Goal: Task Accomplishment & Management: Manage account settings

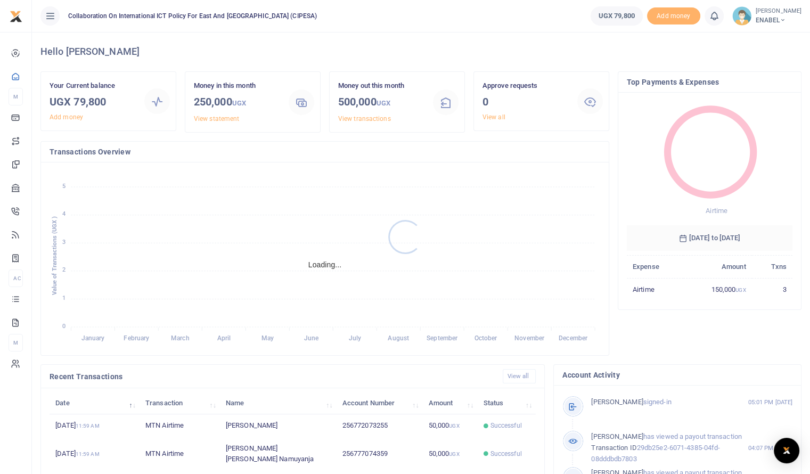
scroll to position [141, 158]
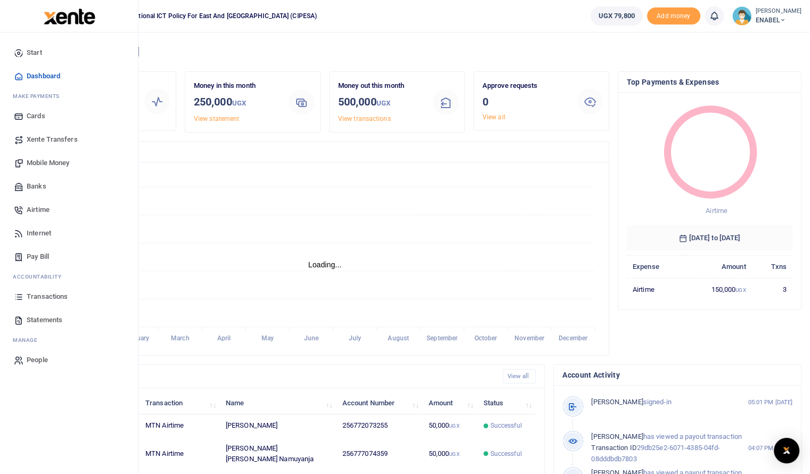
click at [39, 316] on span "Statements" at bounding box center [45, 320] width 36 height 11
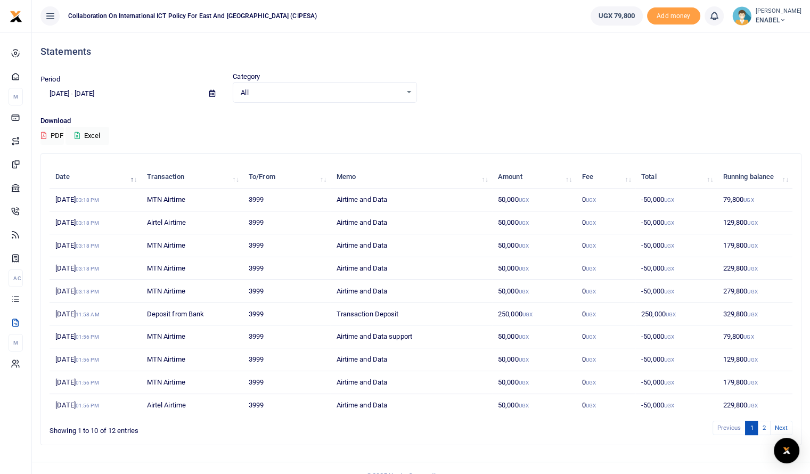
click at [214, 93] on icon at bounding box center [212, 93] width 6 height 7
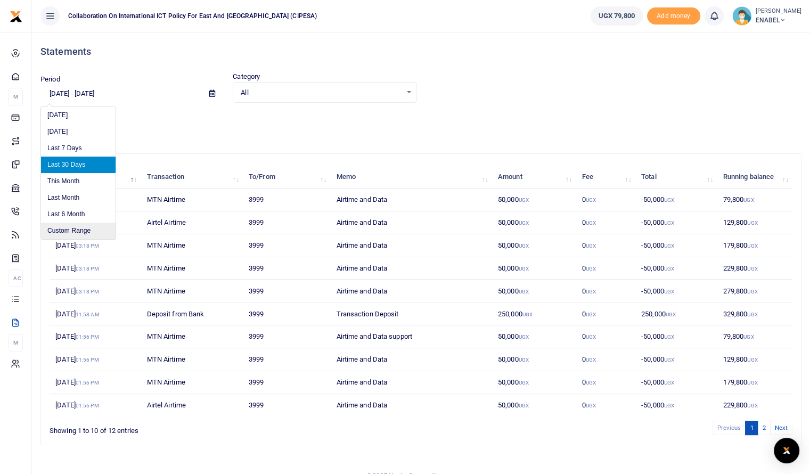
click at [53, 226] on li "Custom Range" at bounding box center [78, 231] width 75 height 17
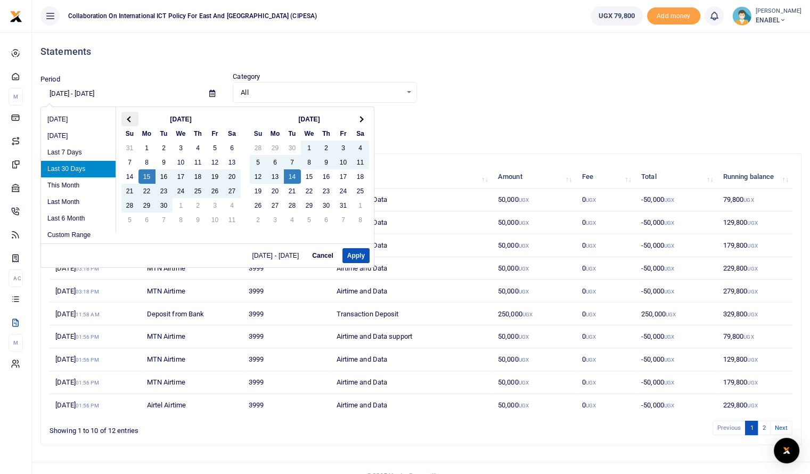
click at [126, 121] on th at bounding box center [129, 119] width 17 height 14
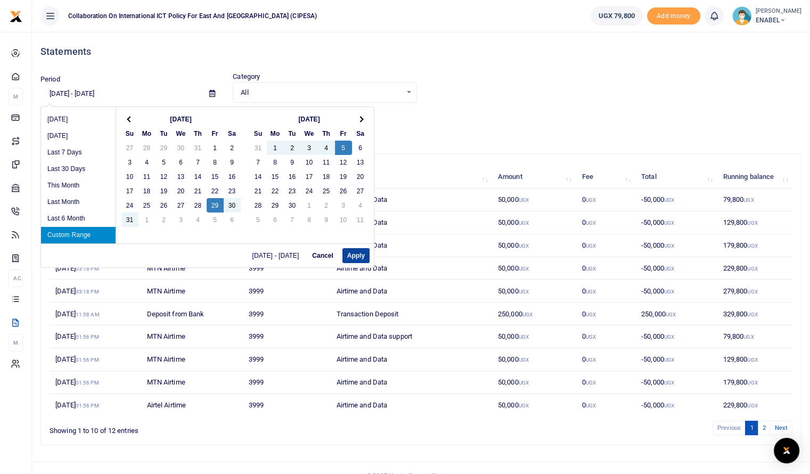
click at [356, 257] on button "Apply" at bounding box center [355, 255] width 27 height 15
type input "08/29/2025 - 09/05/2025"
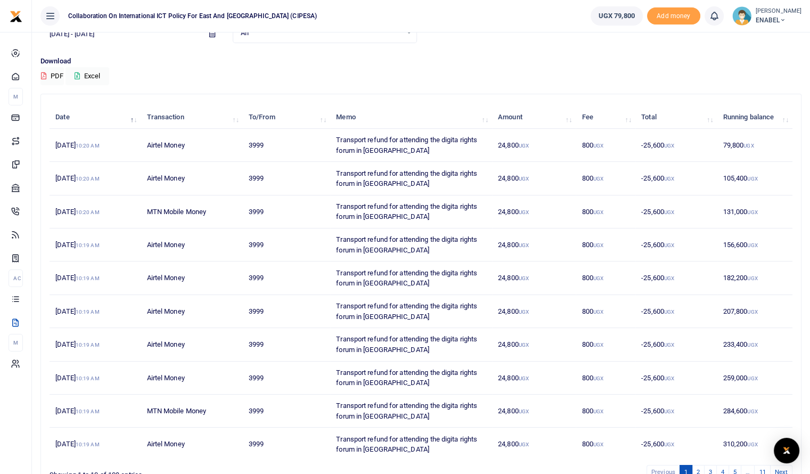
scroll to position [118, 0]
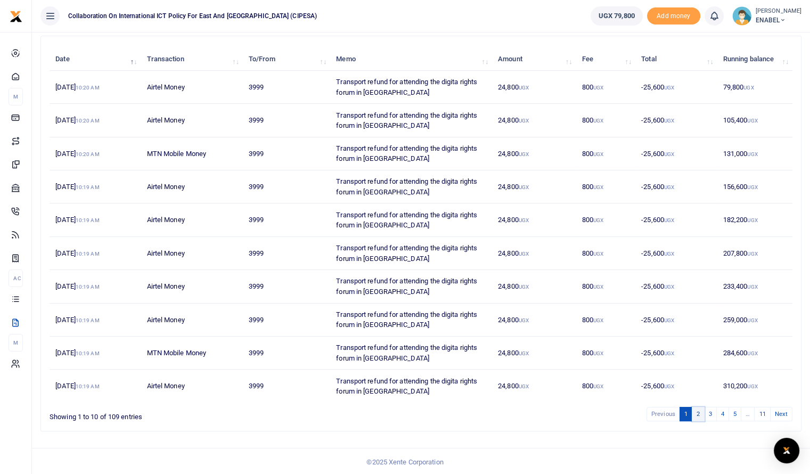
click at [700, 414] on link "2" at bounding box center [698, 414] width 13 height 14
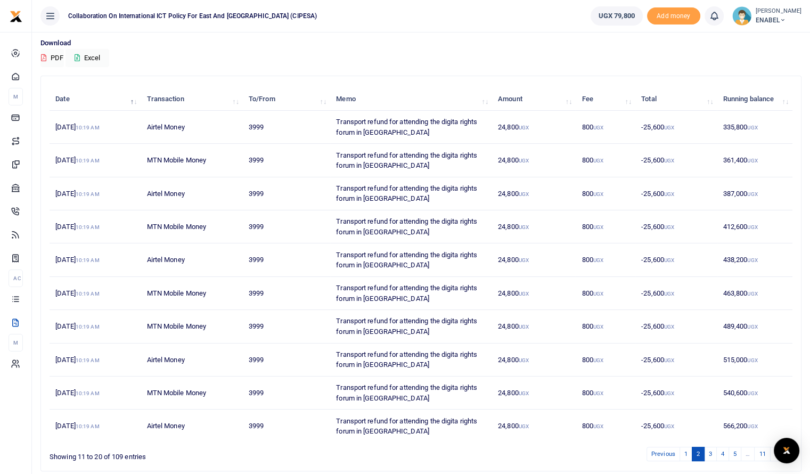
scroll to position [0, 0]
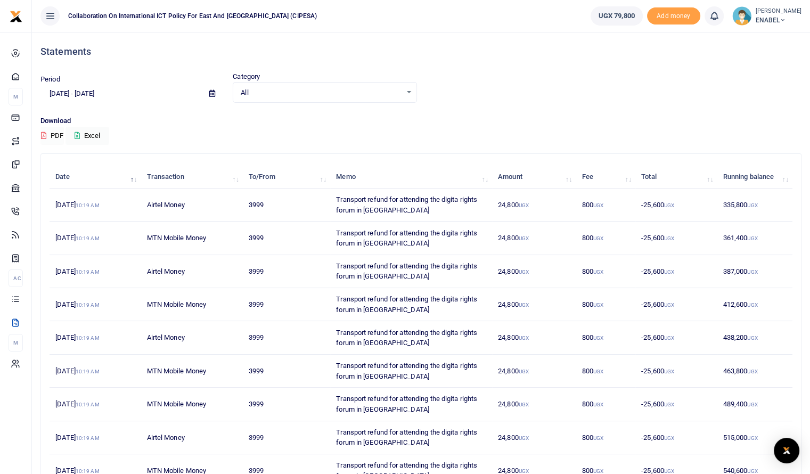
click at [56, 135] on button "PDF" at bounding box center [51, 136] width 23 height 18
